Goal: Find contact information: Find contact information

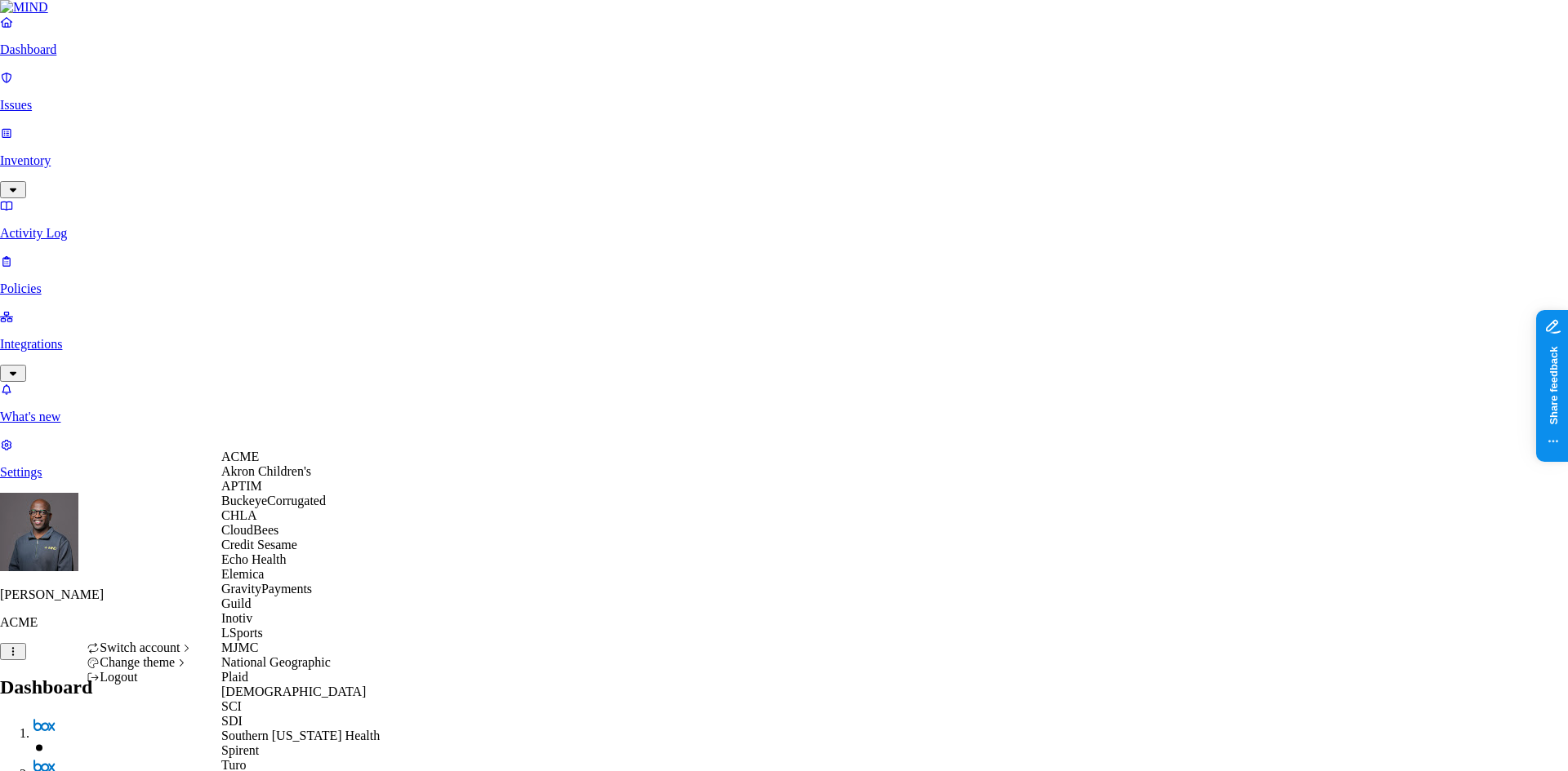
click at [266, 566] on span "Echo Health" at bounding box center [254, 559] width 66 height 14
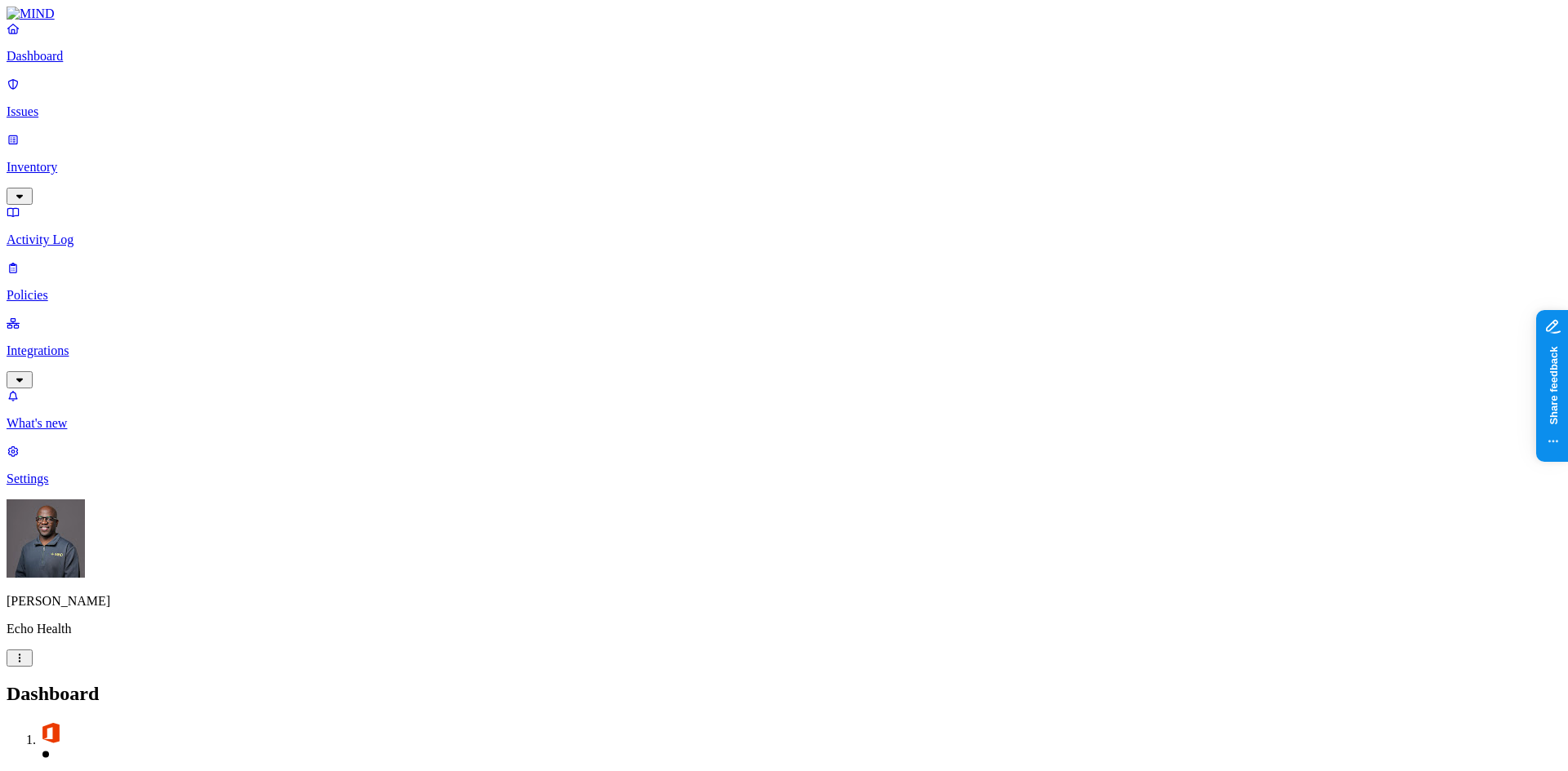
click at [67, 487] on p "Settings" at bounding box center [784, 479] width 1555 height 15
drag, startPoint x: 742, startPoint y: 260, endPoint x: 887, endPoint y: 262, distance: 145.0
copy figcaption "[EMAIL_ADDRESS][DOMAIN_NAME]"
